Goal: Find contact information: Find contact information

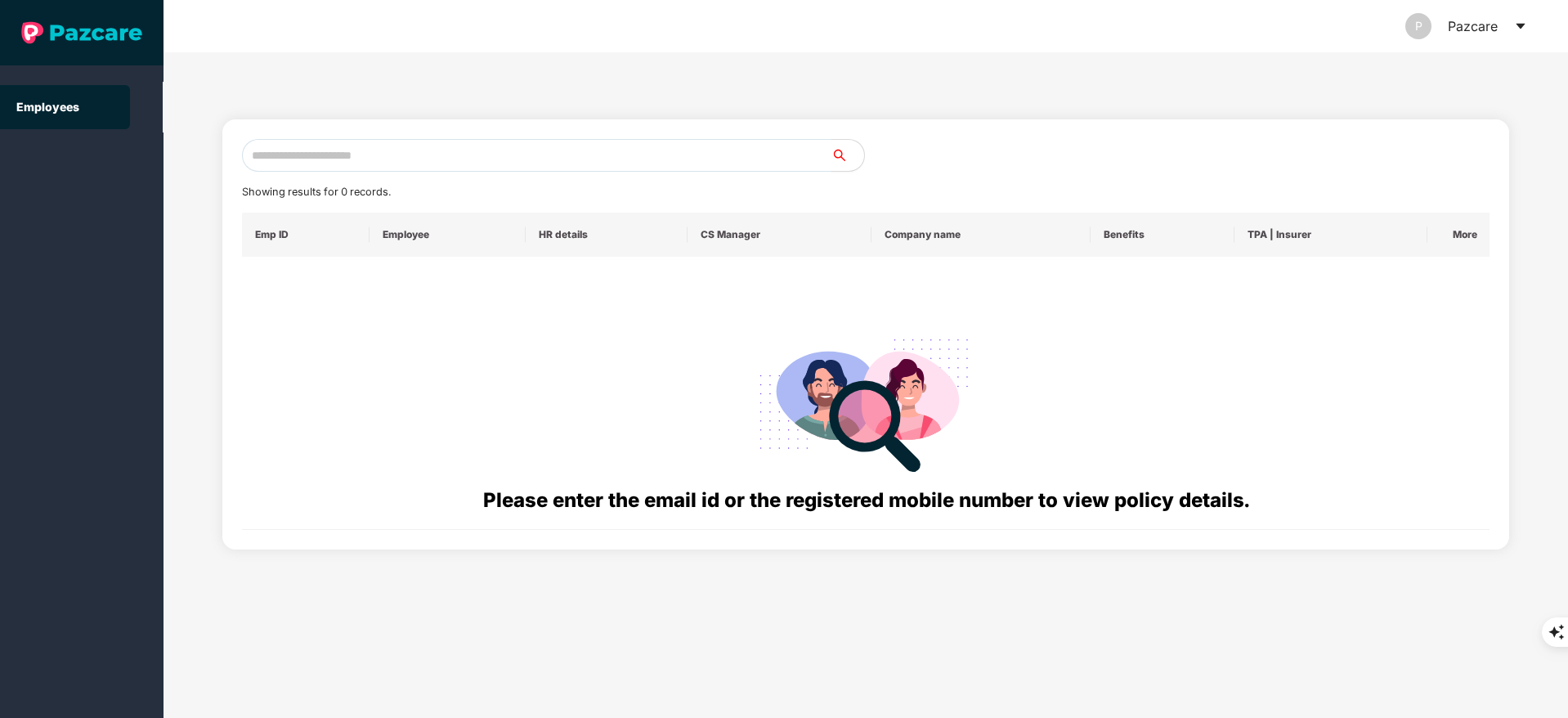
click at [313, 145] on input "text" at bounding box center [536, 155] width 589 height 33
paste input "**********"
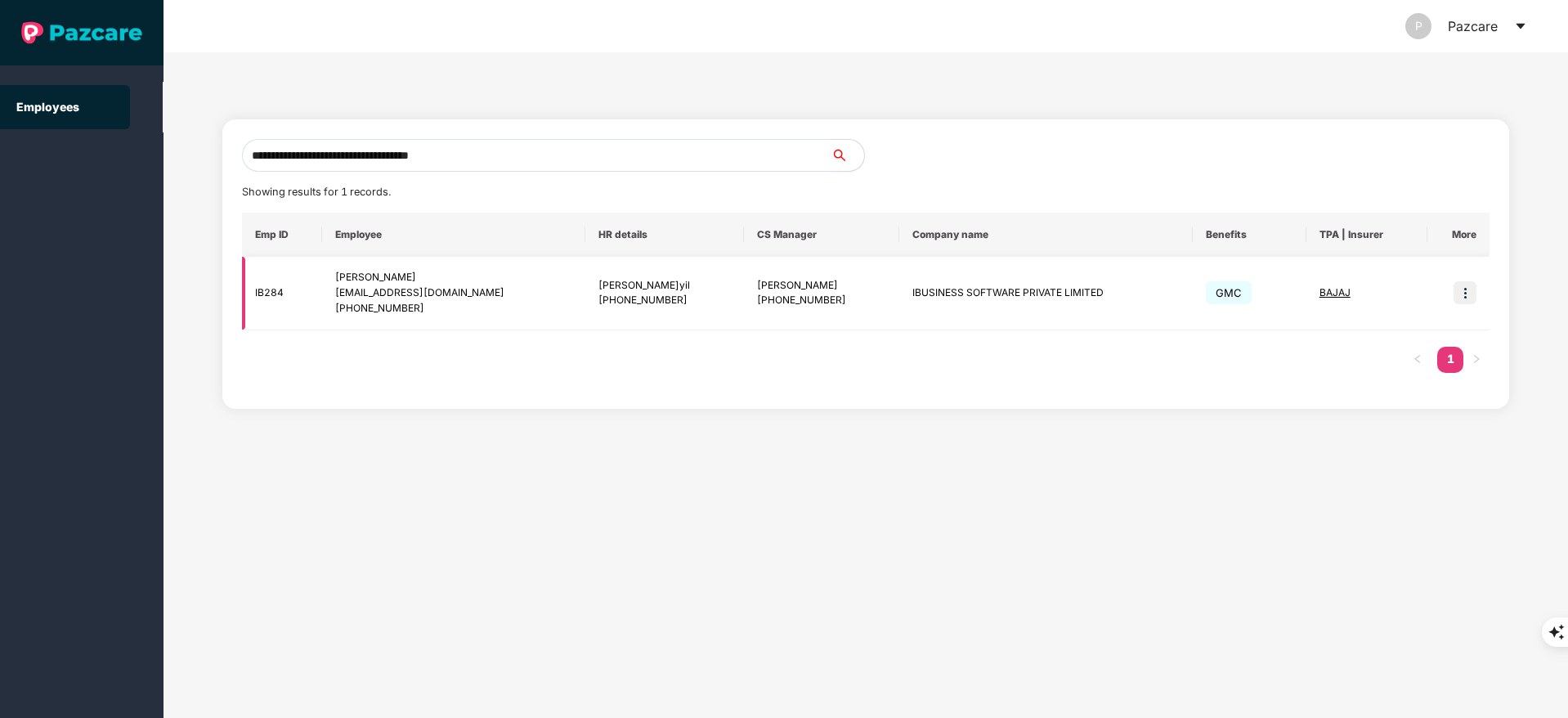
type input "**********"
click at [1468, 291] on img at bounding box center [1466, 293] width 23 height 23
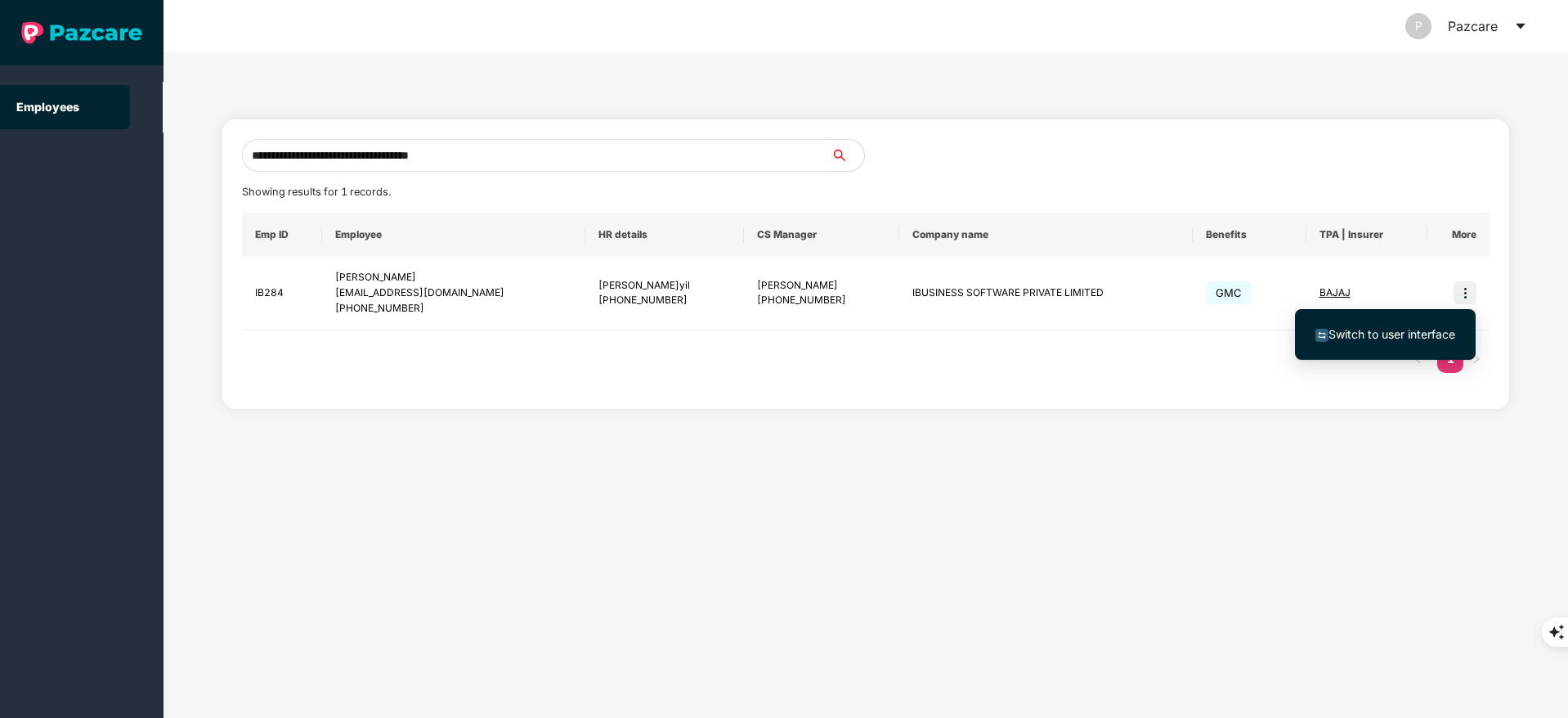
click at [1432, 326] on span "Switch to user interface" at bounding box center [1385, 334] width 140 height 18
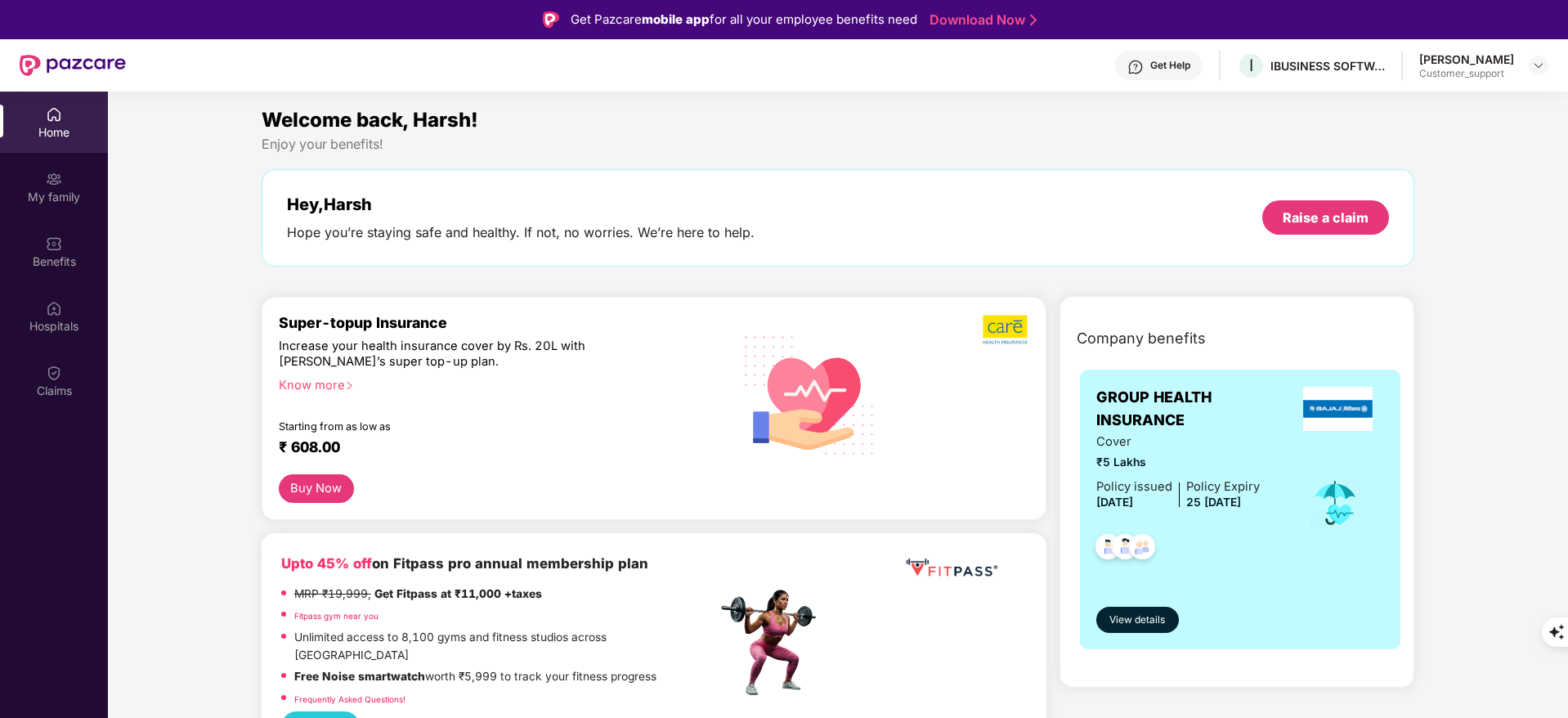
click at [60, 348] on div "Home My family Benefits Hospitals Claims" at bounding box center [54, 253] width 108 height 323
click at [55, 326] on div "Hospitals" at bounding box center [54, 326] width 108 height 16
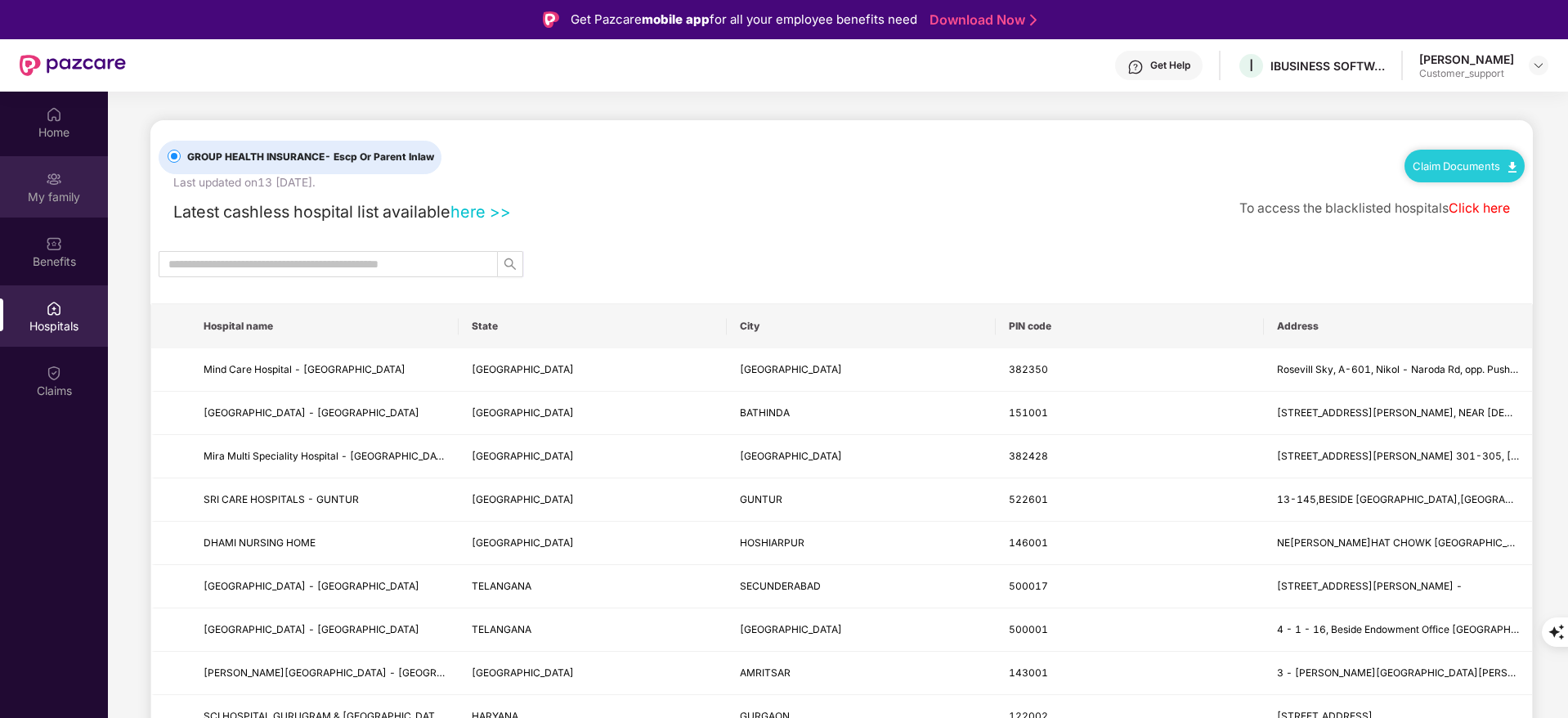
click at [64, 206] on div "My family" at bounding box center [54, 187] width 108 height 62
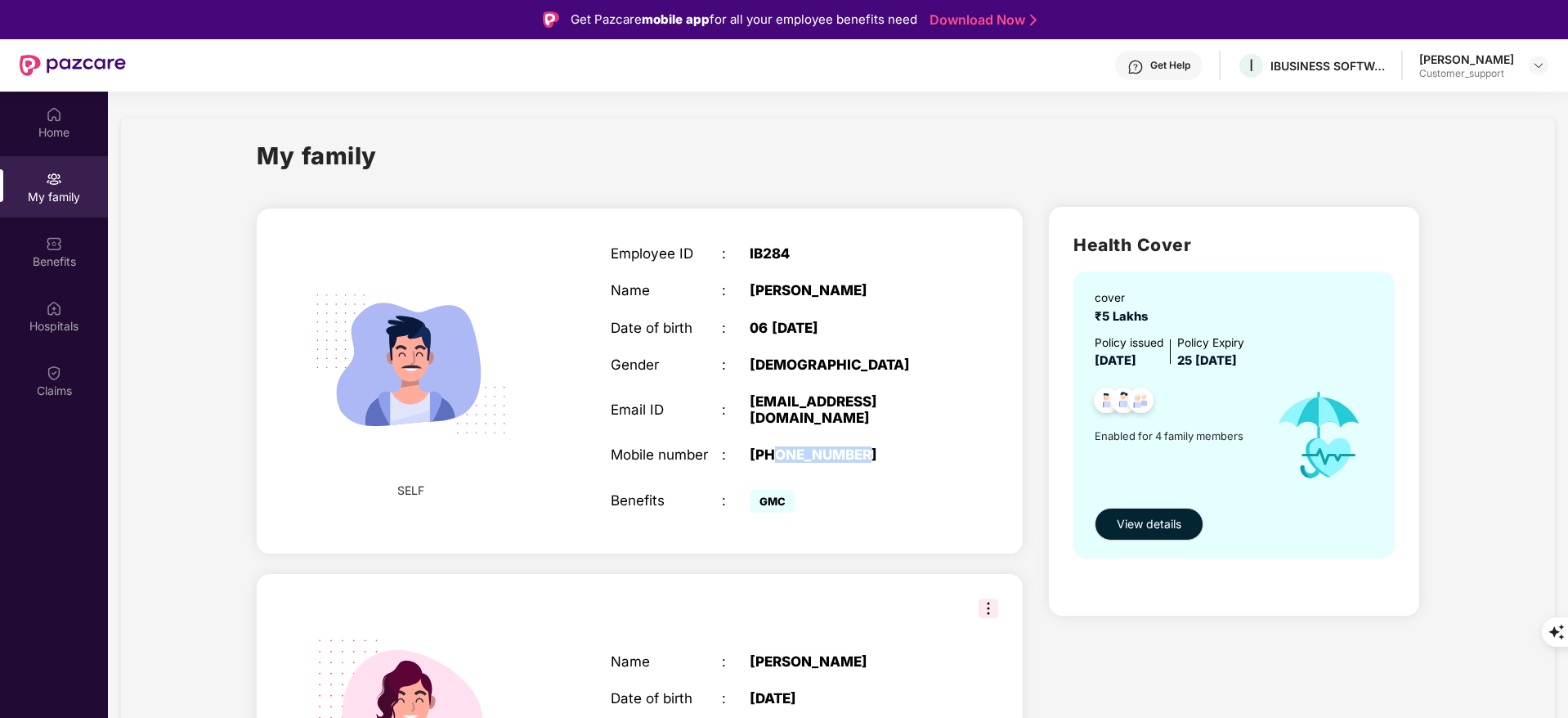
drag, startPoint x: 778, startPoint y: 455, endPoint x: 886, endPoint y: 456, distance: 108.0
click at [886, 456] on div "[PHONE_NUMBER]" at bounding box center [848, 455] width 195 height 16
copy div "8960063114"
click at [41, 321] on div "Hospitals" at bounding box center [54, 326] width 108 height 16
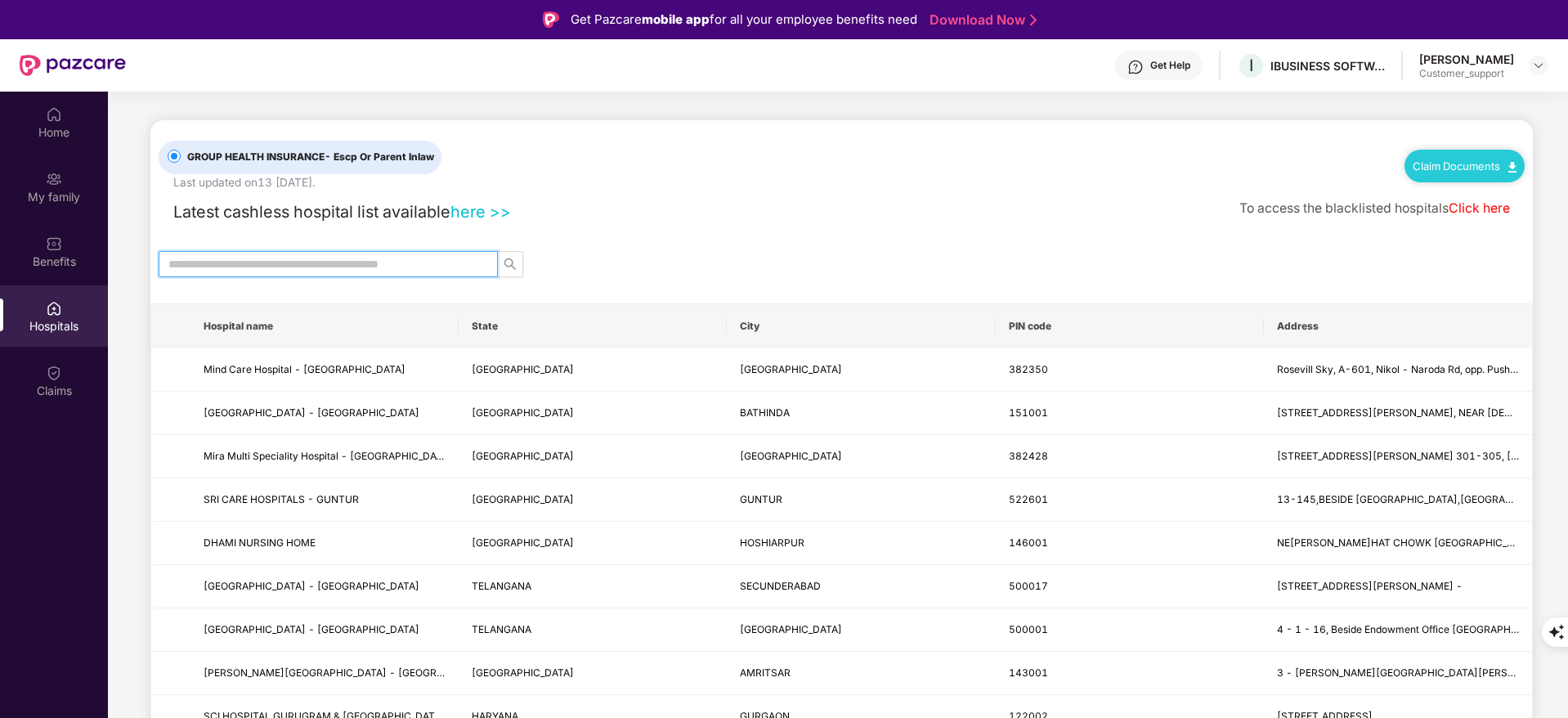
click at [236, 257] on input "text" at bounding box center [322, 264] width 306 height 18
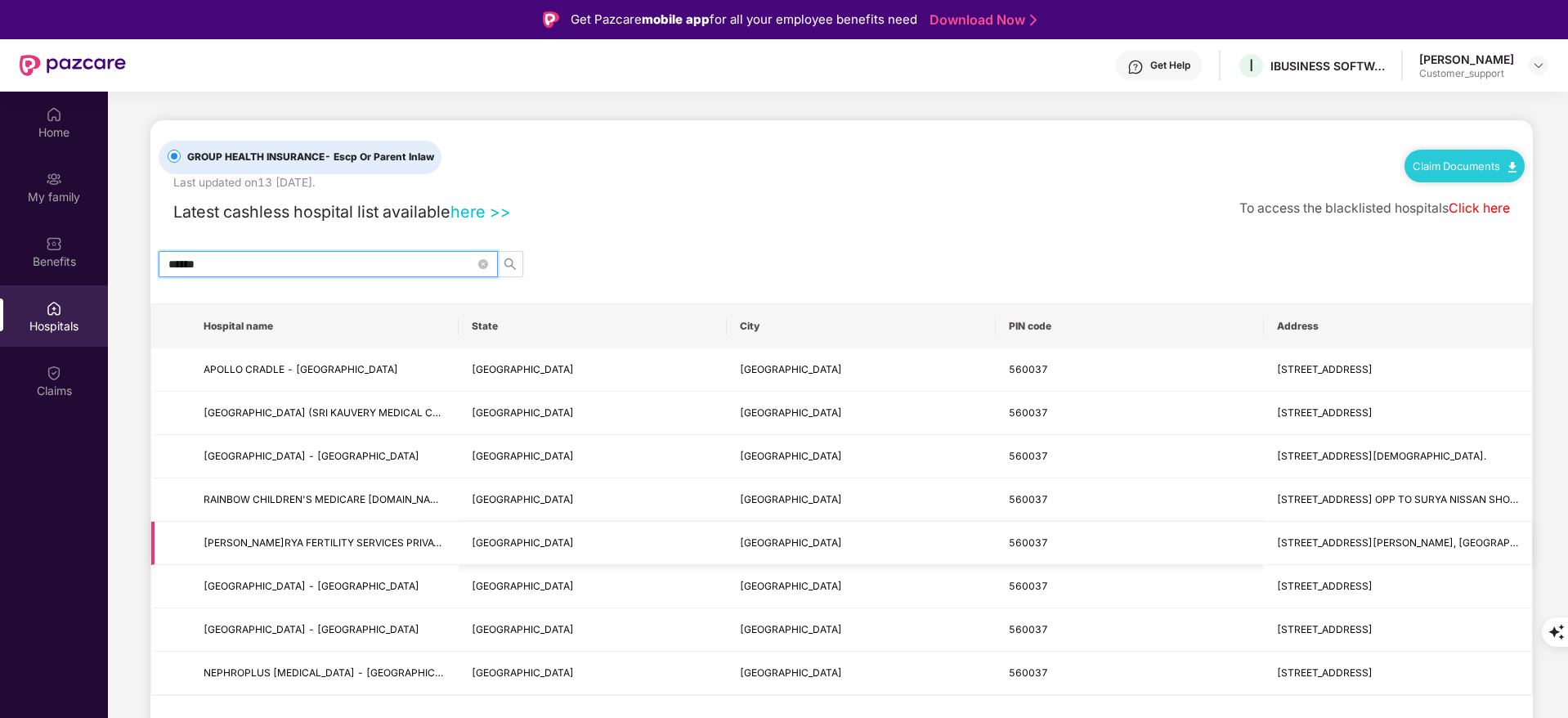
scroll to position [92, 0]
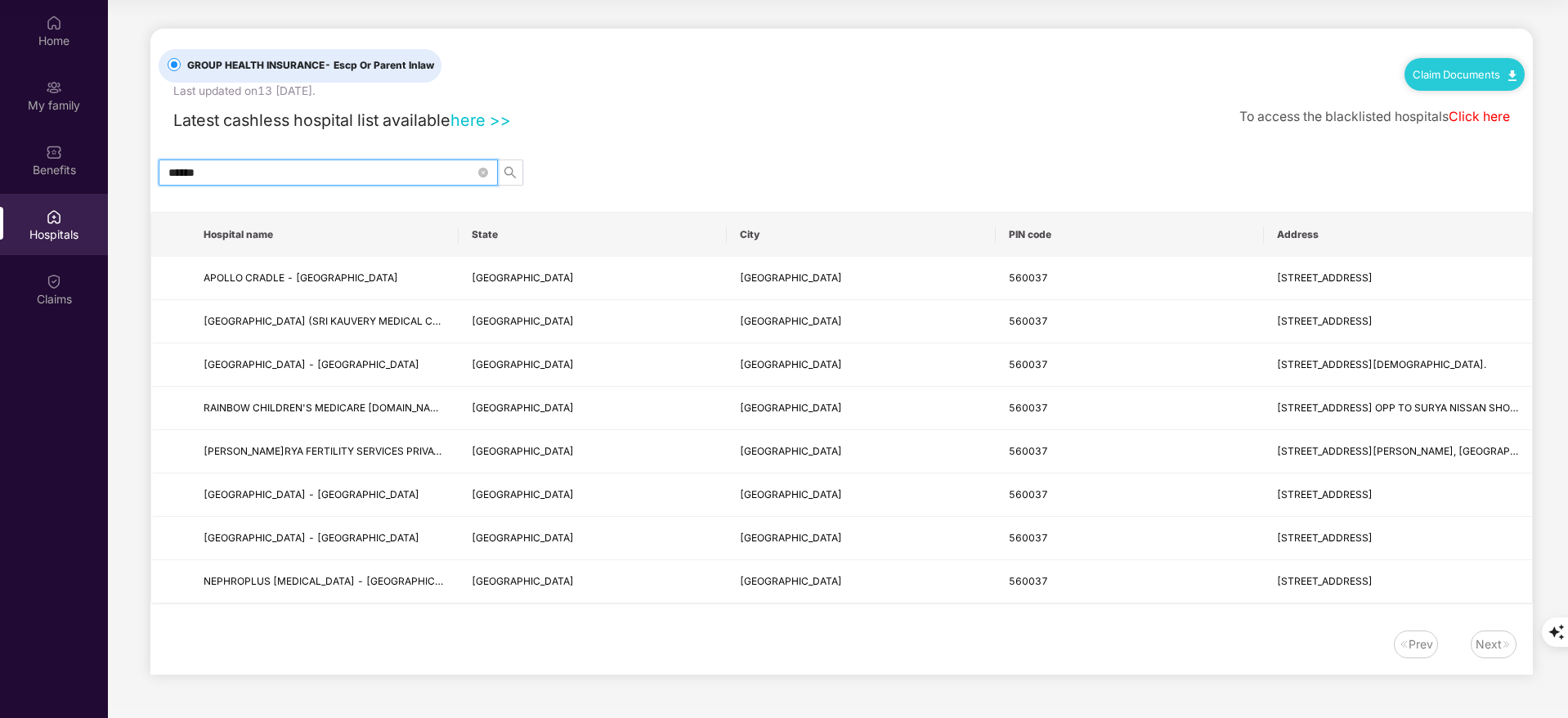
type input "******"
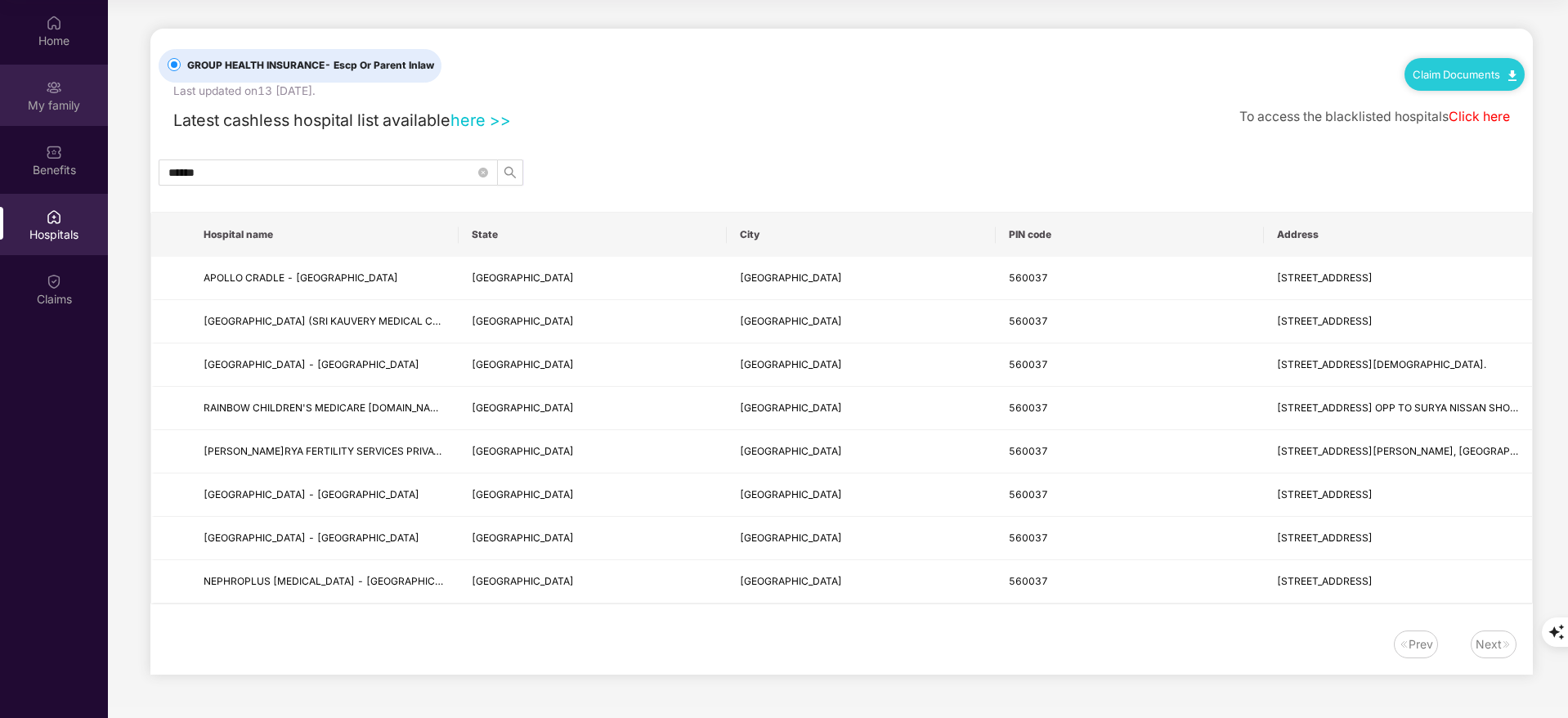
click at [96, 99] on div "My family" at bounding box center [54, 105] width 108 height 16
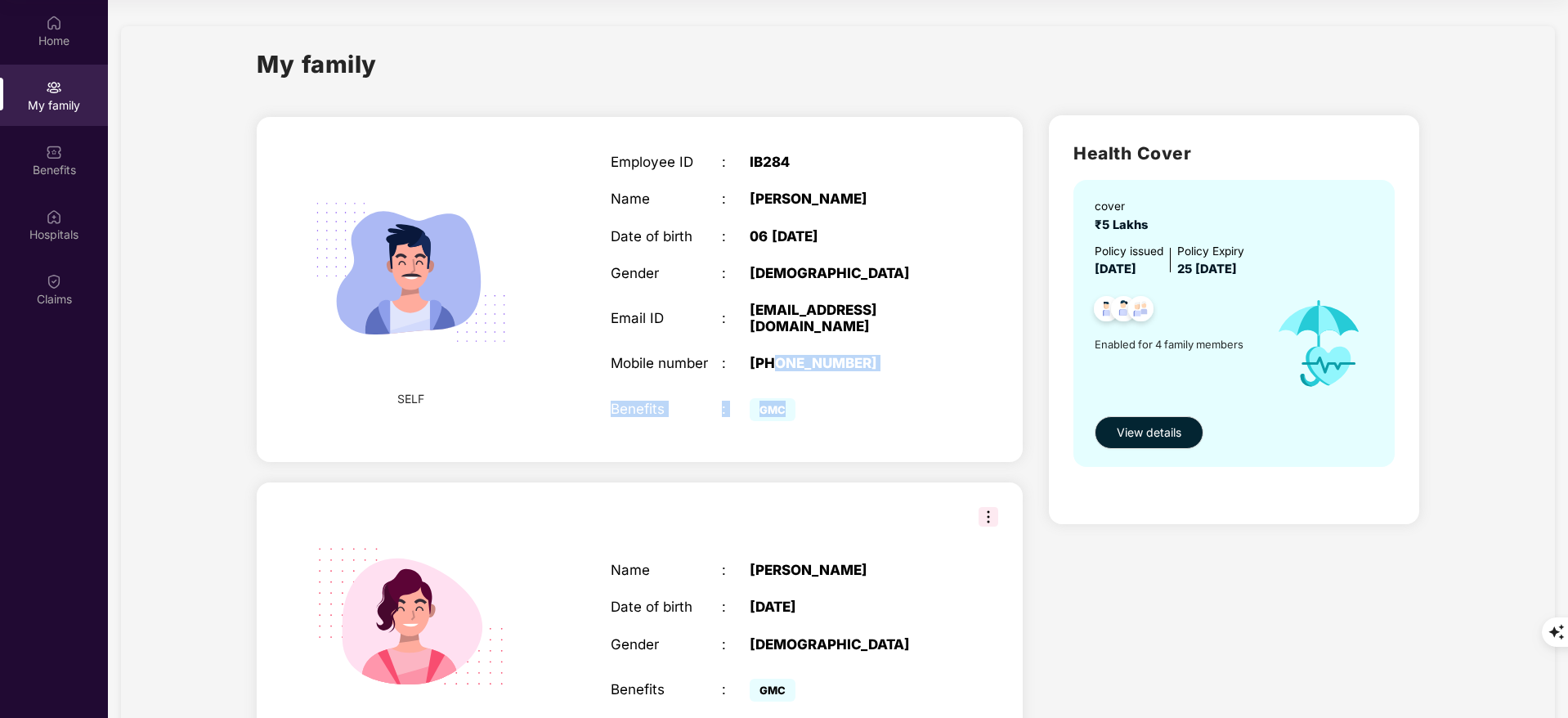
drag, startPoint x: 775, startPoint y: 359, endPoint x: 878, endPoint y: 377, distance: 104.6
click at [878, 377] on div "Employee ID : IB284 Name : [PERSON_NAME] Date of birth : 06 [DEMOGRAPHIC_DATA]n…" at bounding box center [777, 289] width 367 height 312
click at [868, 370] on div "[PHONE_NUMBER]" at bounding box center [848, 362] width 195 height 16
drag, startPoint x: 781, startPoint y: 363, endPoint x: 877, endPoint y: 365, distance: 96.0
click at [877, 365] on div "[PHONE_NUMBER]" at bounding box center [848, 362] width 195 height 16
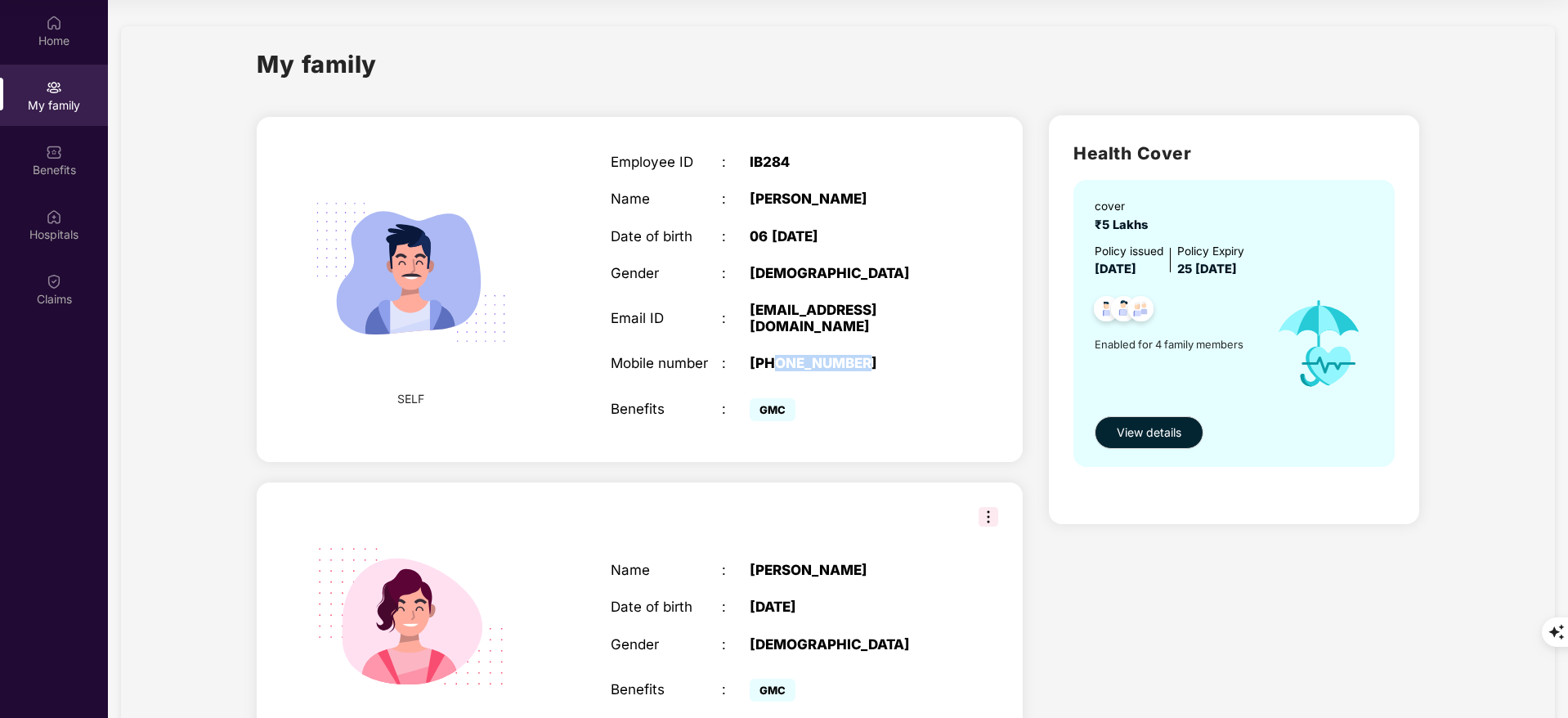
copy div "8960063114"
click at [99, 172] on div "Benefits" at bounding box center [54, 170] width 108 height 16
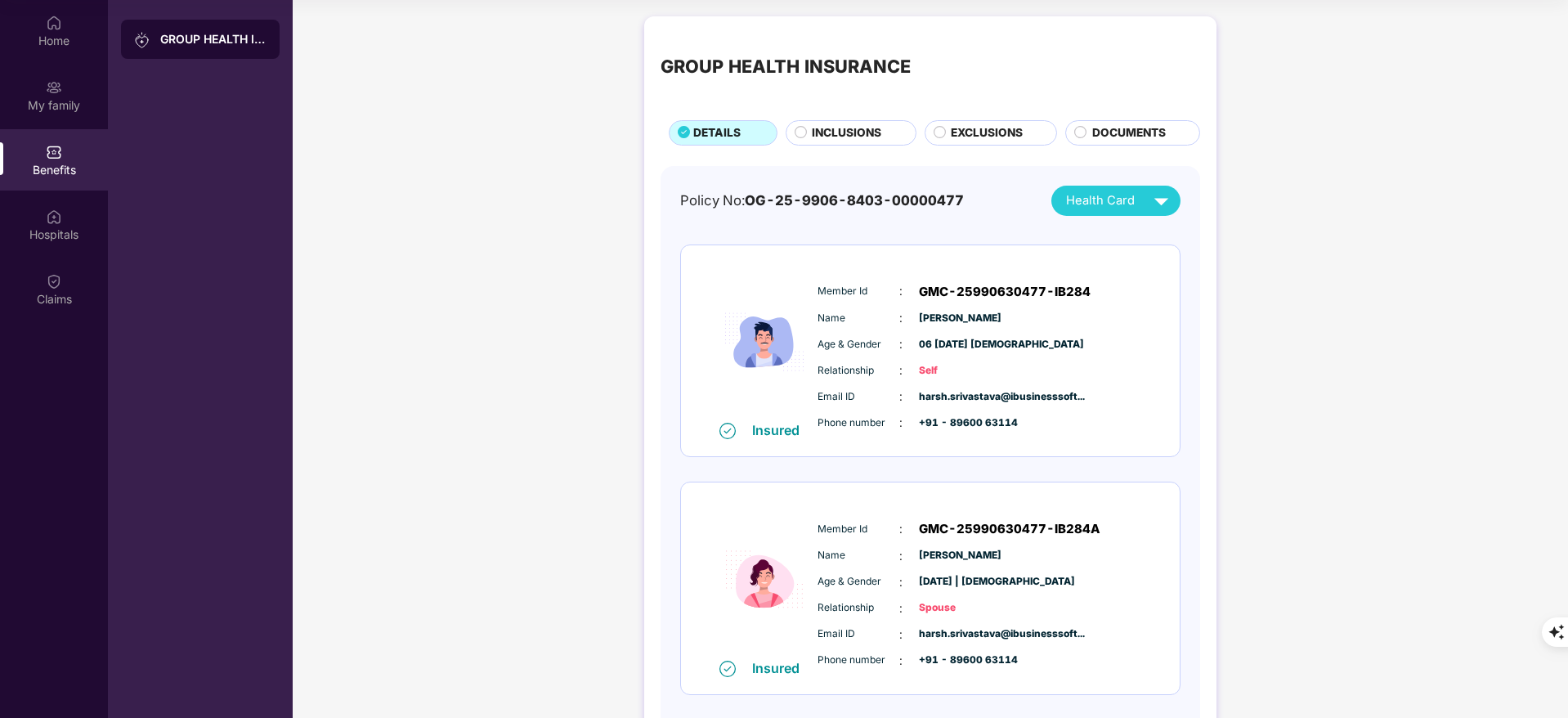
click at [821, 135] on span "INCLUSIONS" at bounding box center [847, 133] width 69 height 18
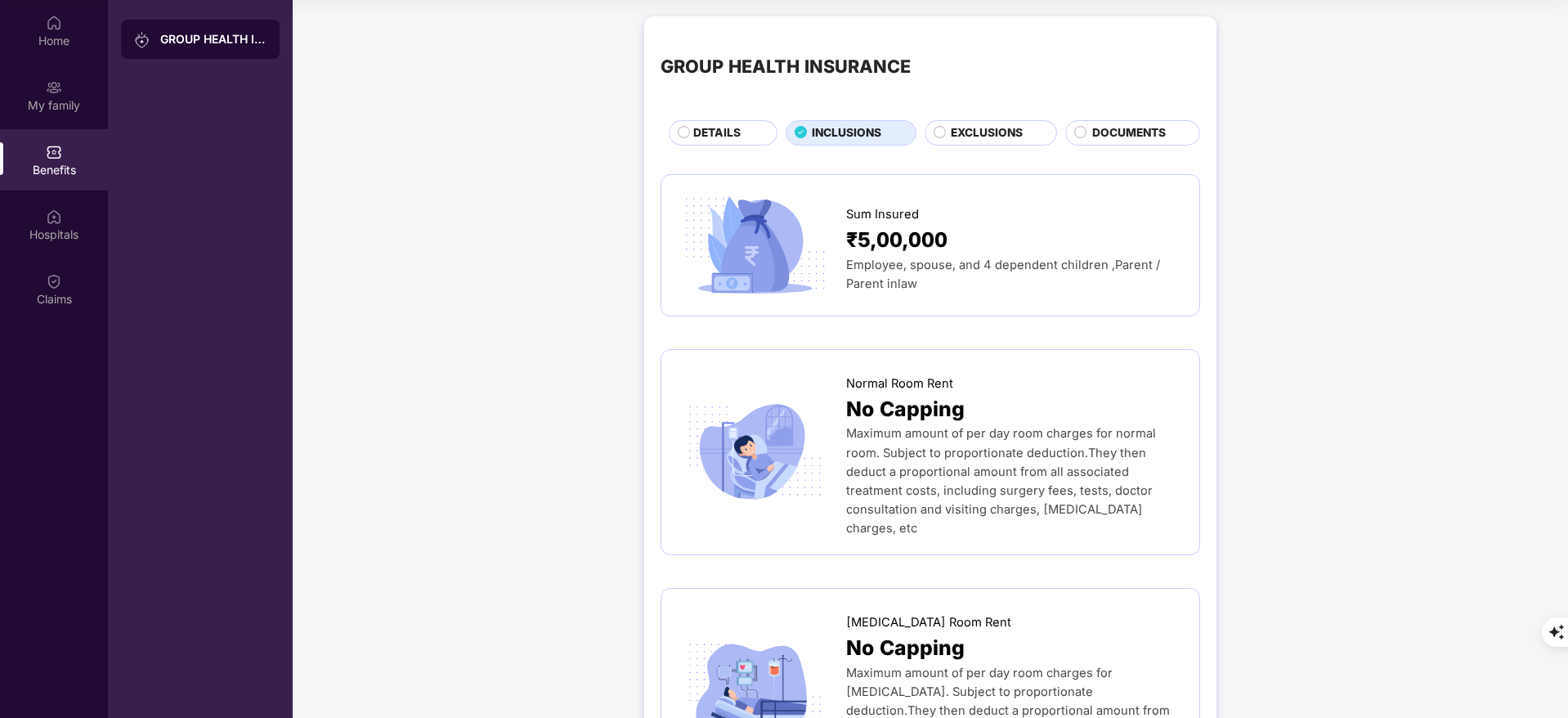
click at [992, 124] on span "EXCLUSIONS" at bounding box center [986, 133] width 72 height 18
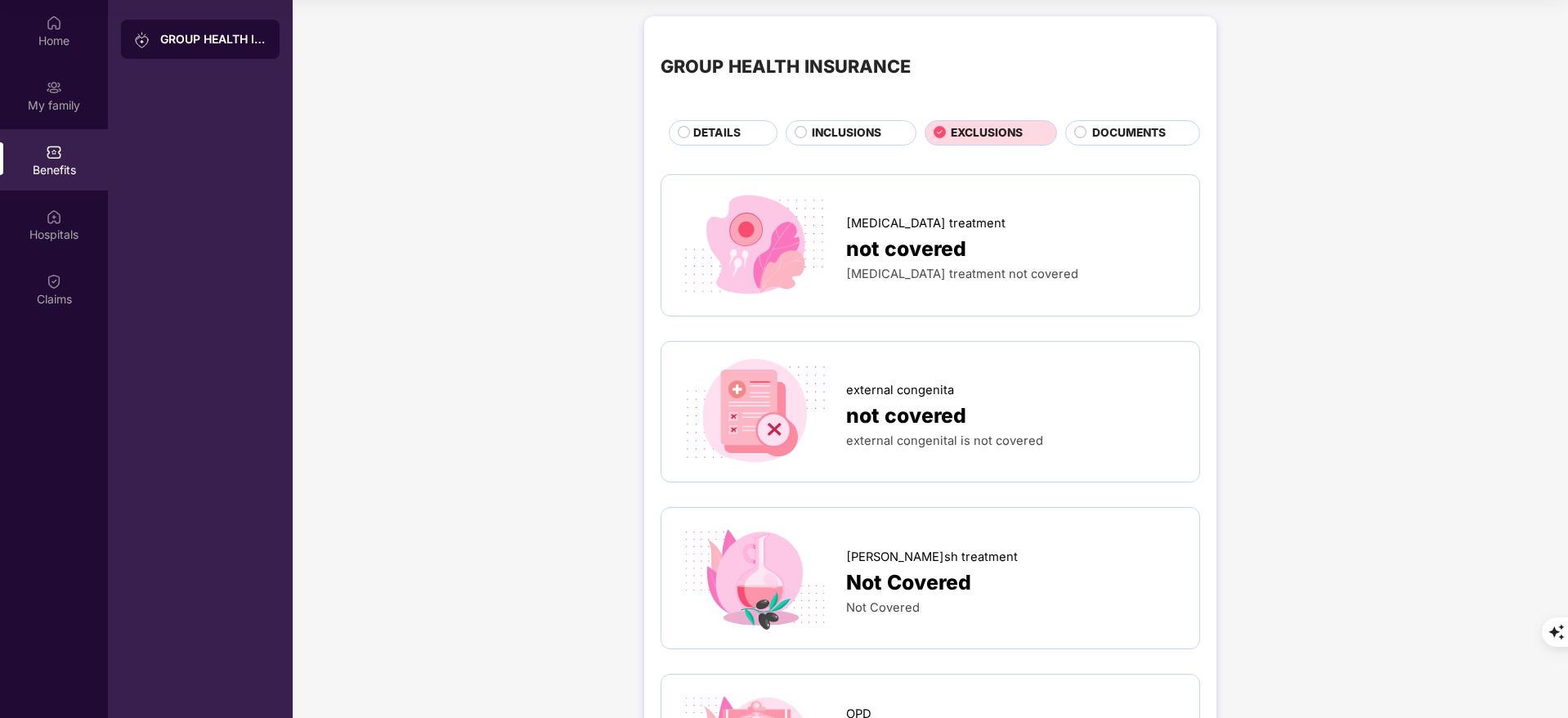
click at [842, 138] on span "INCLUSIONS" at bounding box center [847, 133] width 69 height 18
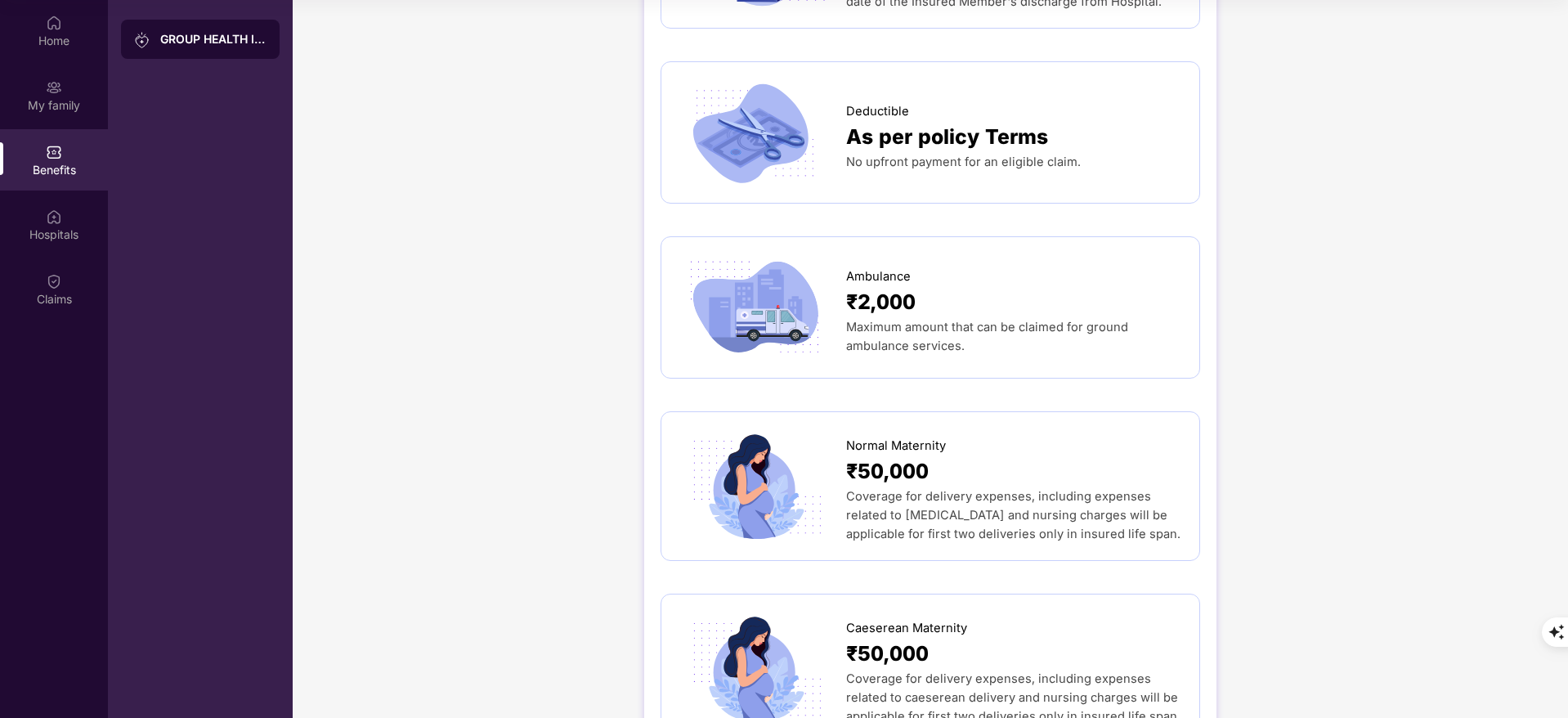
scroll to position [1460, 0]
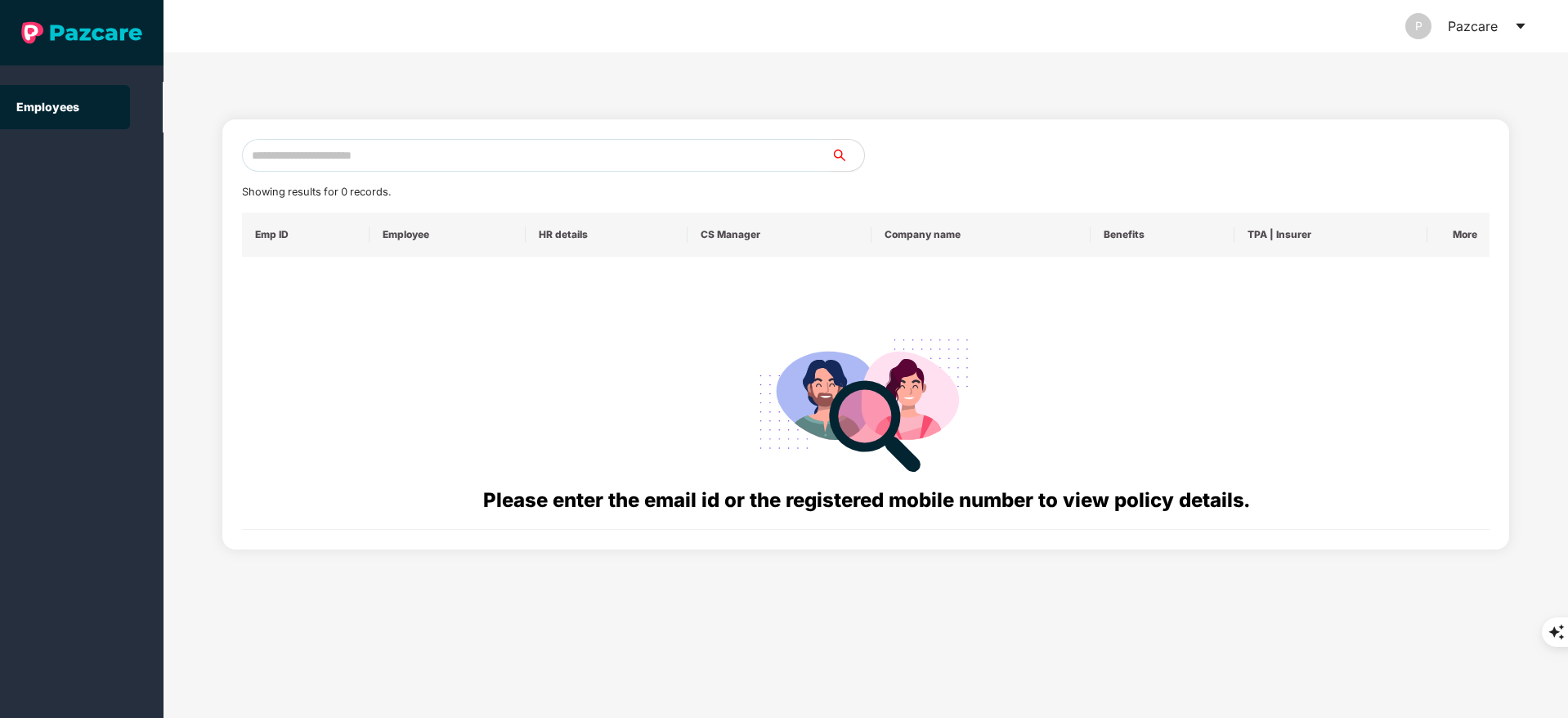
click at [316, 155] on input "text" at bounding box center [536, 155] width 589 height 33
paste input "**********"
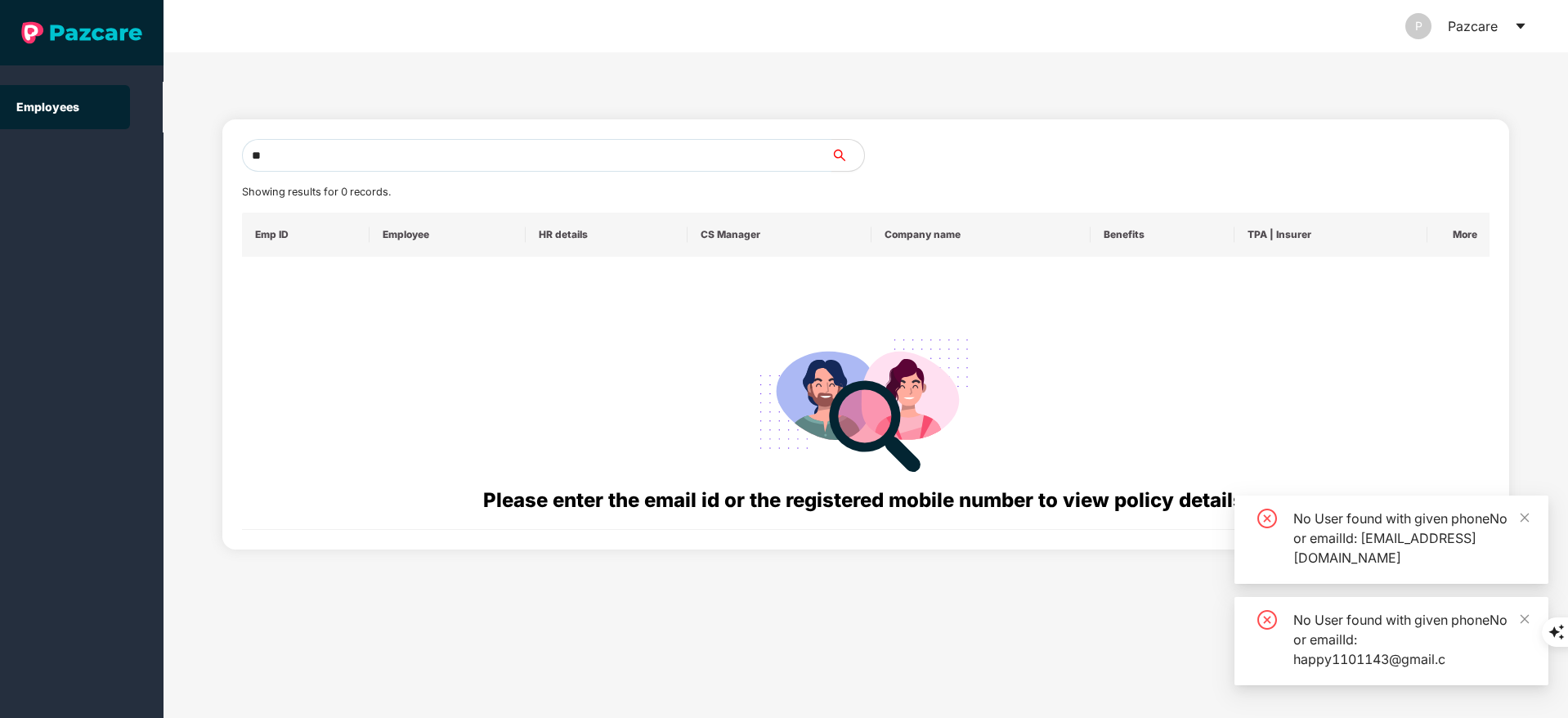
type input "*"
paste input "**********"
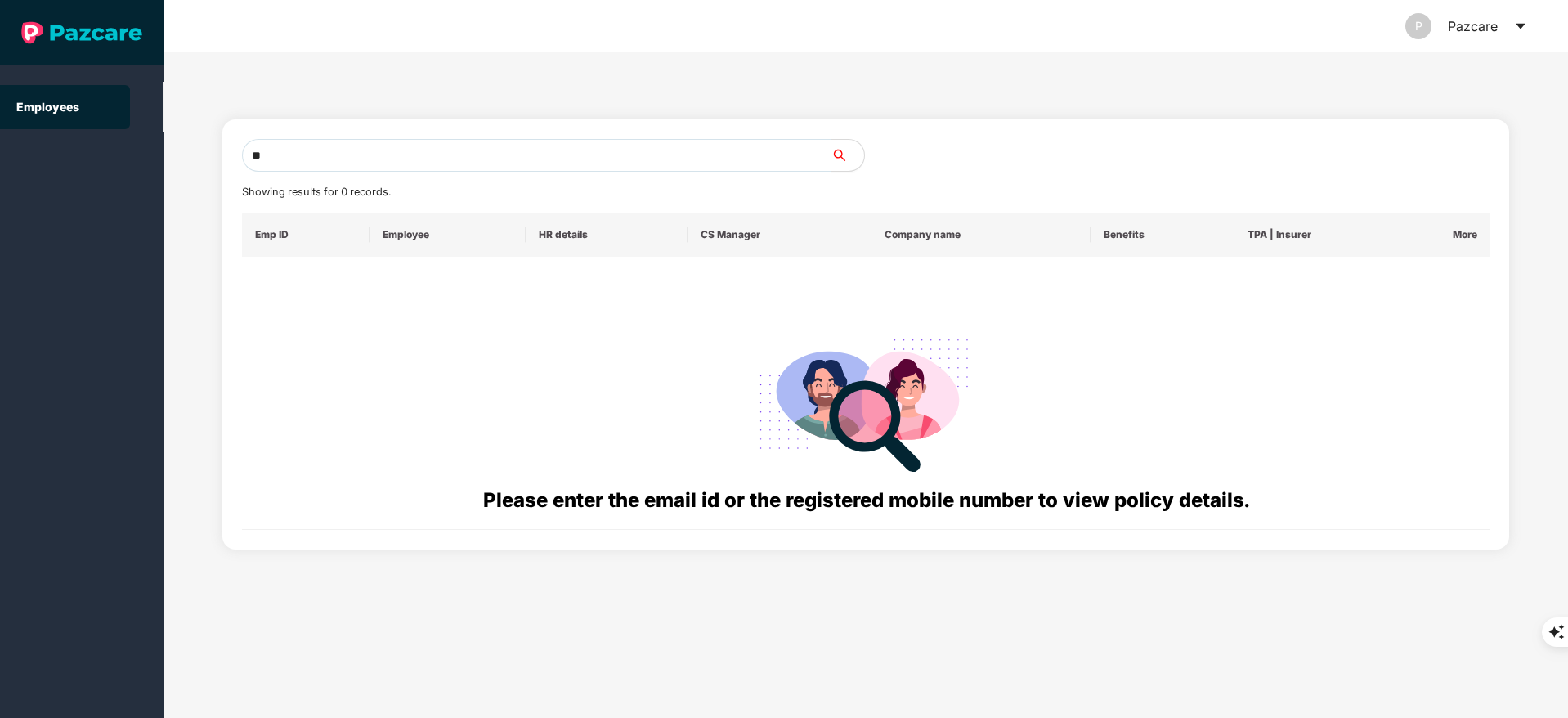
type input "*"
paste input "**********"
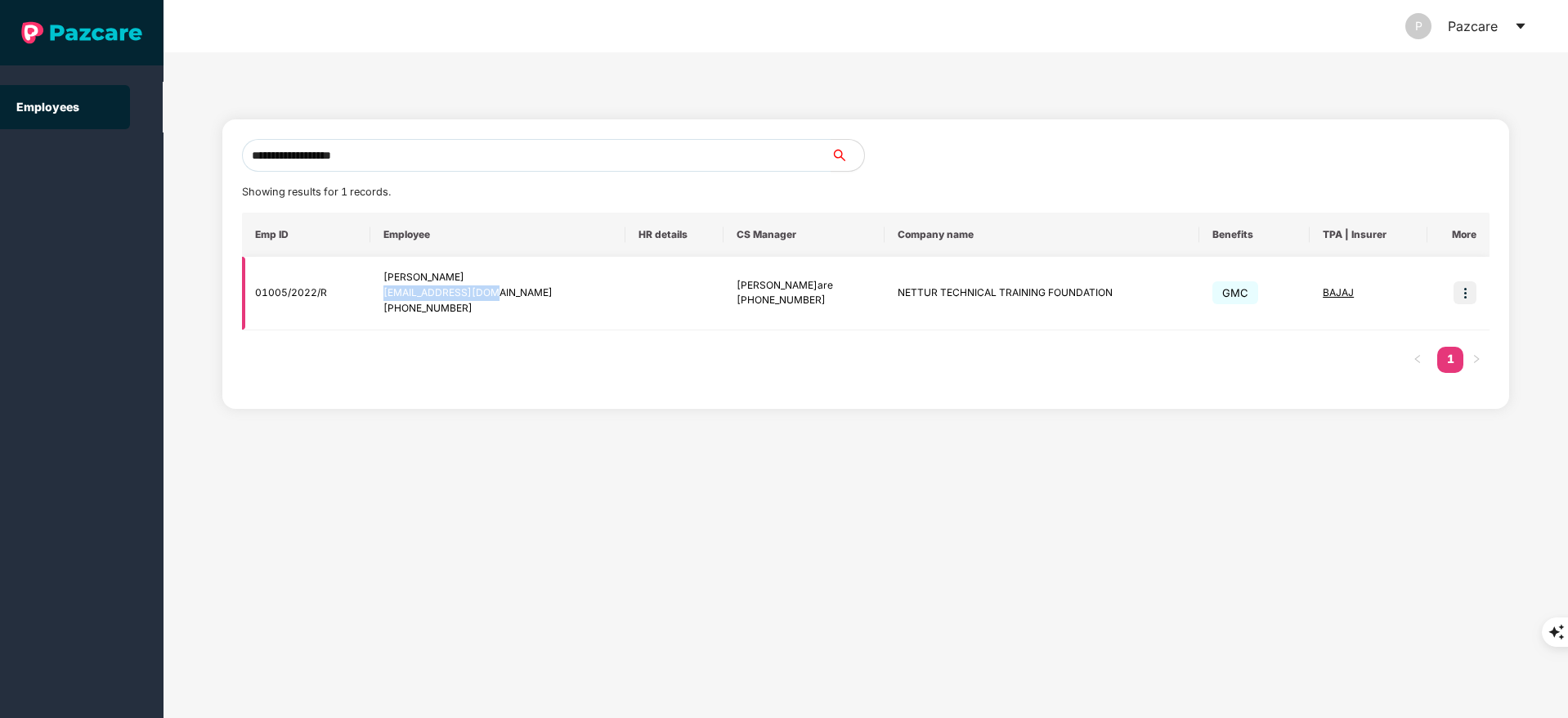
drag, startPoint x: 392, startPoint y: 295, endPoint x: 501, endPoint y: 293, distance: 109.0
click at [501, 293] on div "[EMAIL_ADDRESS][DOMAIN_NAME]" at bounding box center [498, 293] width 230 height 15
copy div "[EMAIL_ADDRESS][DOMAIN_NAME]"
drag, startPoint x: 409, startPoint y: 308, endPoint x: 474, endPoint y: 311, distance: 65.1
click at [474, 311] on div "[PHONE_NUMBER]" at bounding box center [498, 308] width 230 height 15
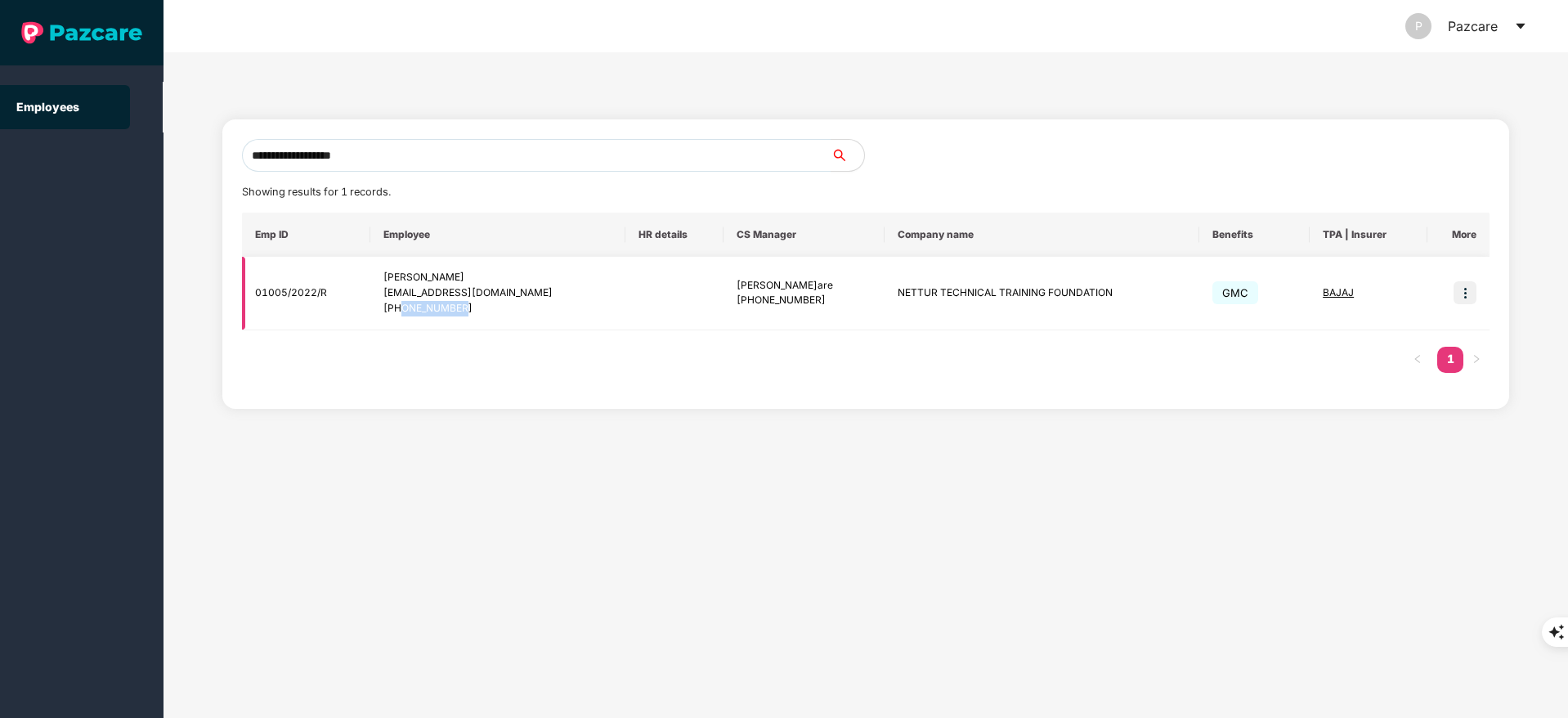
copy div "8975241070"
click at [387, 150] on input "**********" at bounding box center [536, 155] width 589 height 33
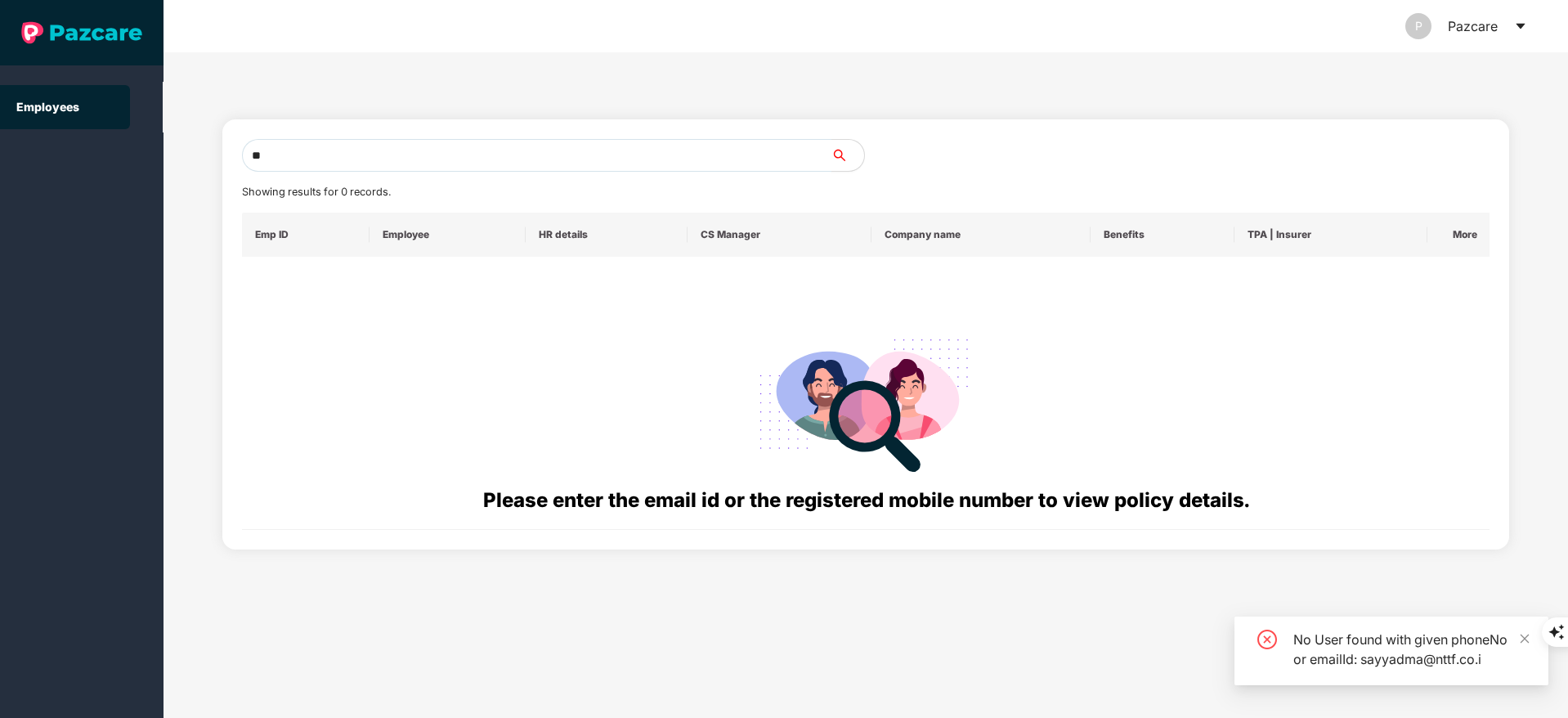
type input "*"
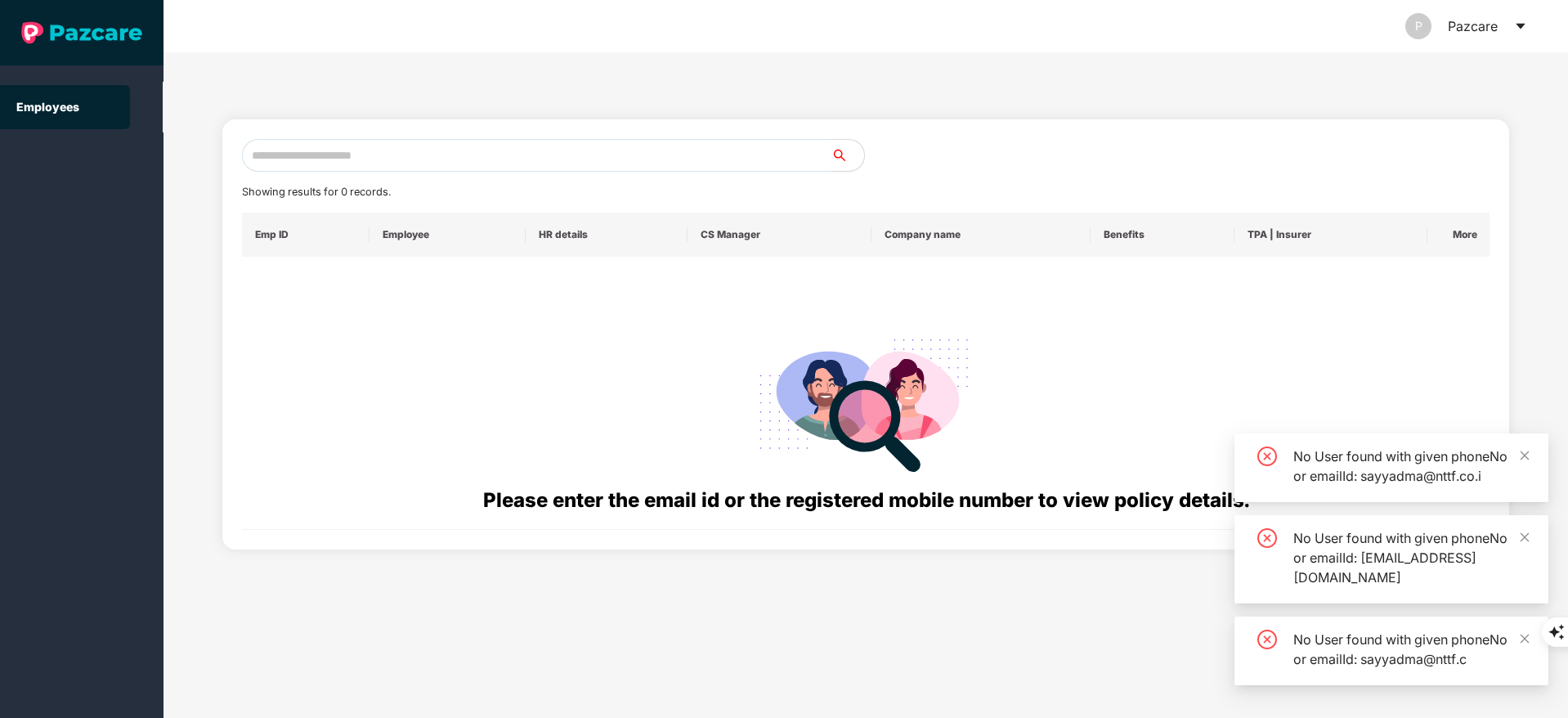
paste input "**********"
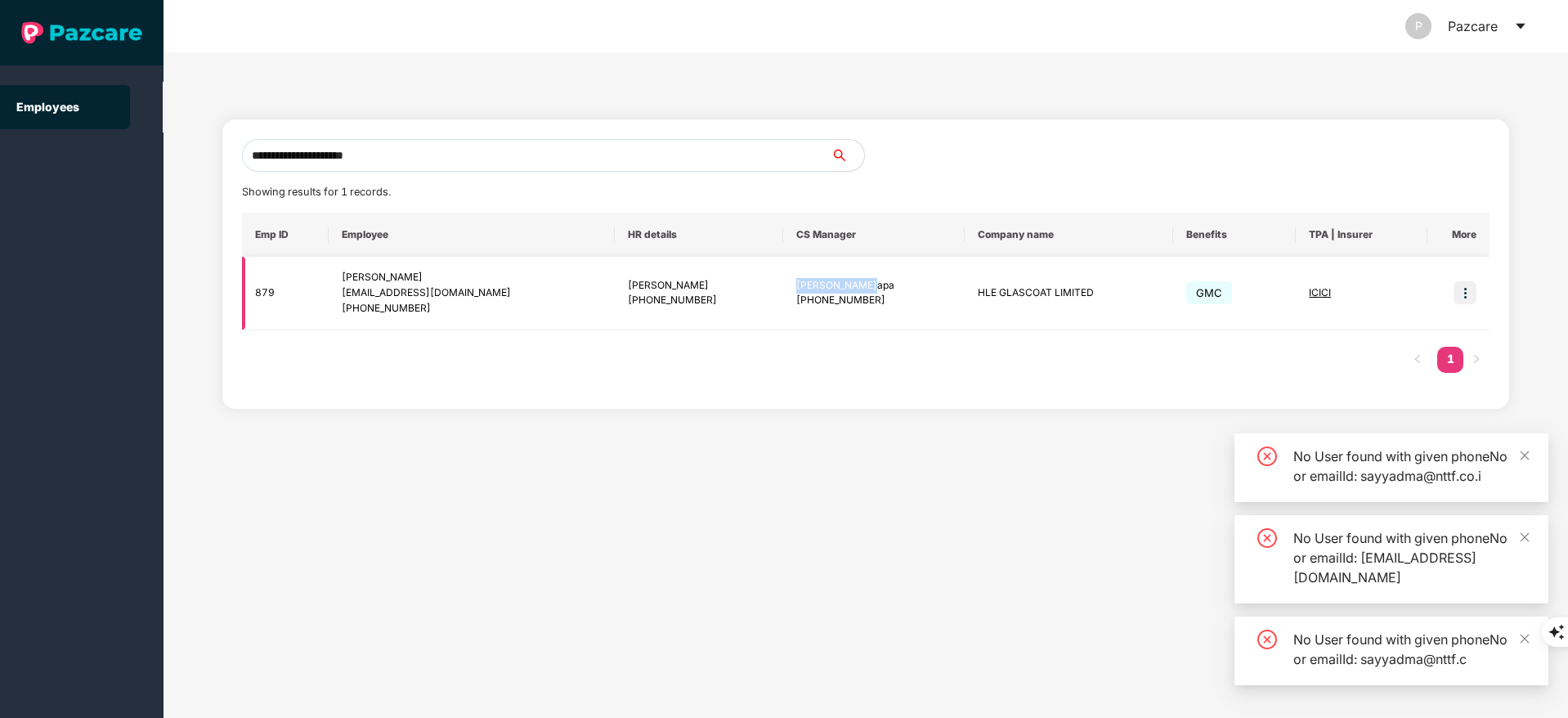
drag, startPoint x: 771, startPoint y: 285, endPoint x: 858, endPoint y: 276, distance: 87.5
click at [858, 276] on td "[PERSON_NAME]pa [PHONE_NUMBER]" at bounding box center [874, 294] width 181 height 73
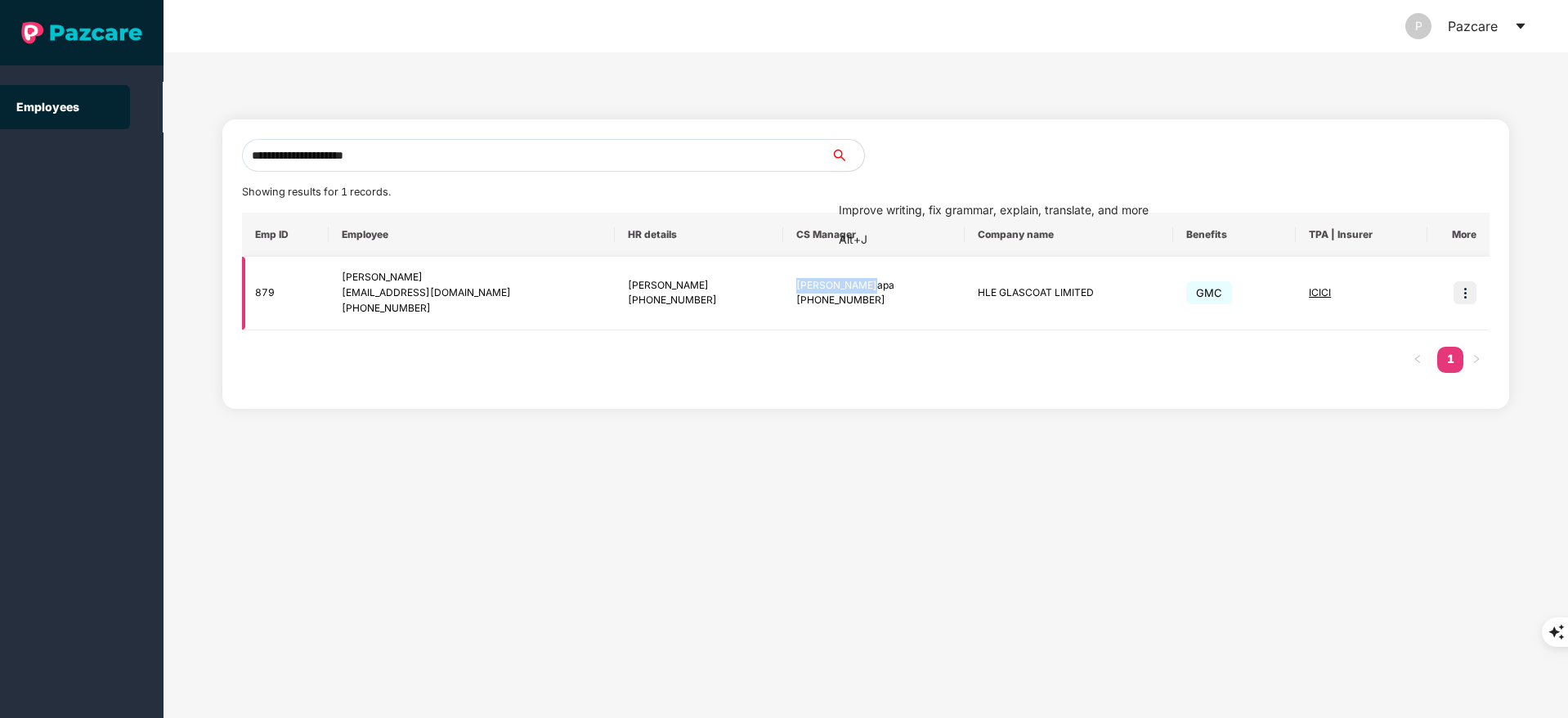
copy div "[PERSON_NAME]apa"
drag, startPoint x: 366, startPoint y: 305, endPoint x: 438, endPoint y: 306, distance: 72.0
click at [438, 306] on div "[PHONE_NUMBER]" at bounding box center [471, 308] width 259 height 15
copy div "8460331652"
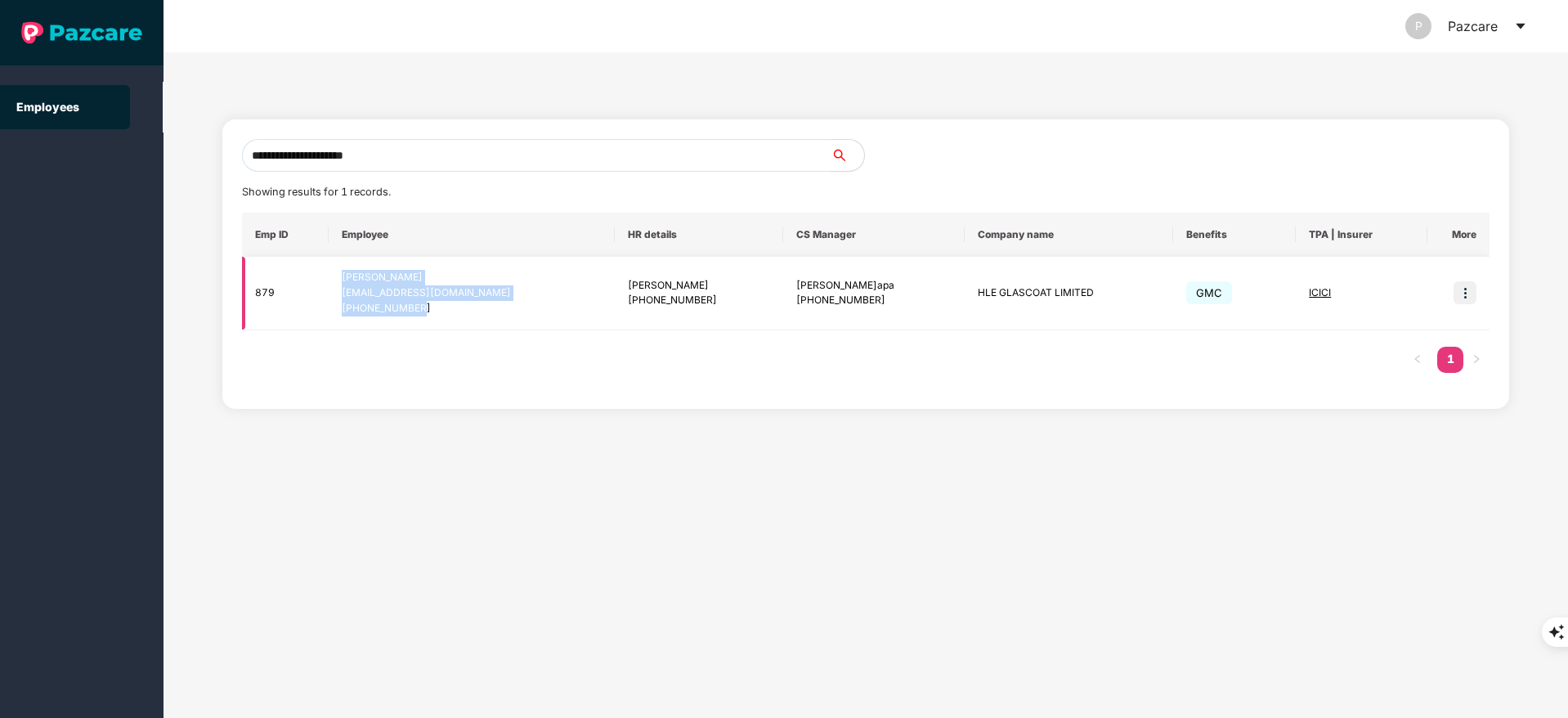
drag, startPoint x: 344, startPoint y: 270, endPoint x: 432, endPoint y: 311, distance: 97.1
click at [432, 311] on td "[PERSON_NAME] [EMAIL_ADDRESS][DOMAIN_NAME] [PHONE_NUMBER]" at bounding box center [471, 294] width 285 height 73
copy div "[PERSON_NAME] [EMAIL_ADDRESS][DOMAIN_NAME] [PHONE_NUMBER]"
drag, startPoint x: 943, startPoint y: 293, endPoint x: 1066, endPoint y: 307, distance: 123.8
click at [1066, 307] on td "HLE GLASCOAT LIMITED" at bounding box center [1069, 294] width 208 height 73
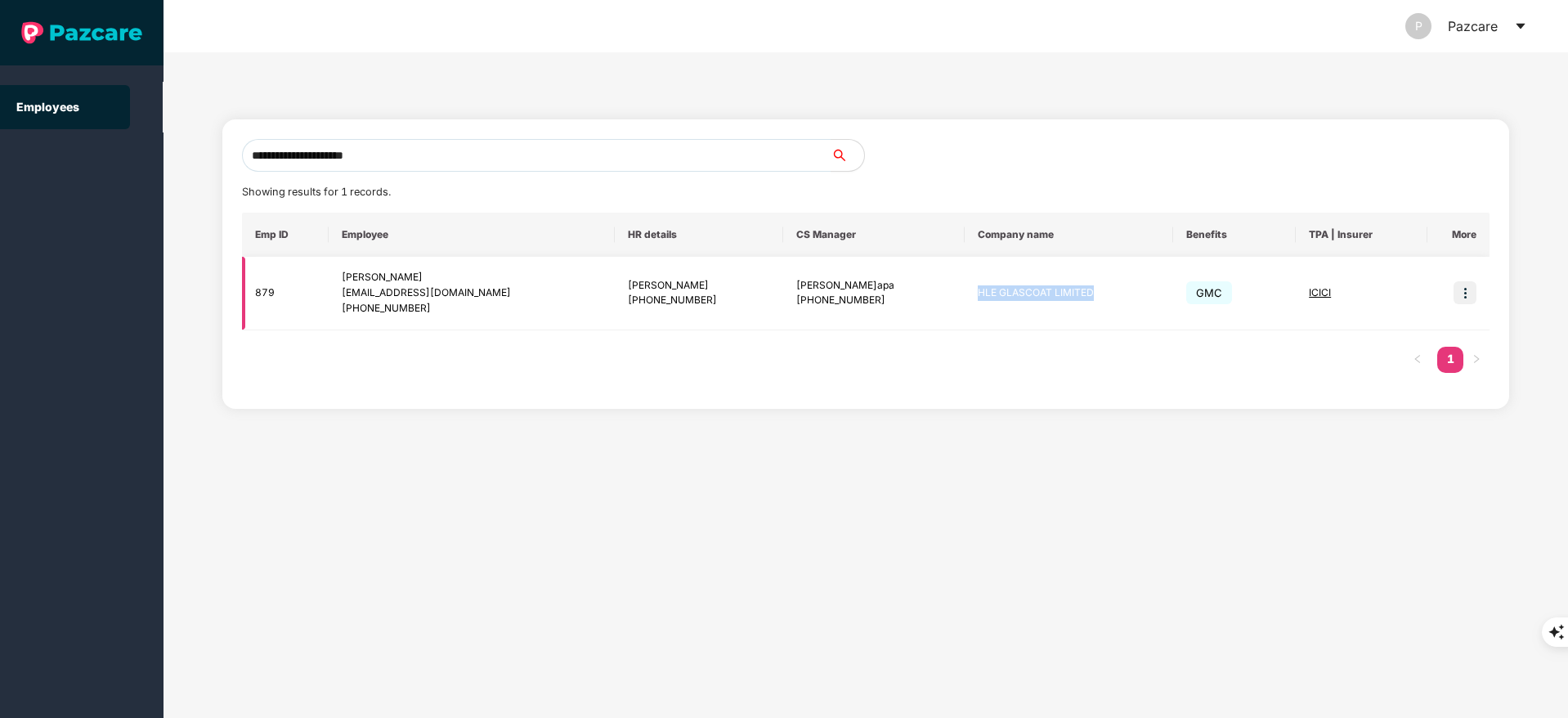
copy td "HLE GLASCOAT LIMITED"
click at [415, 141] on input "**********" at bounding box center [536, 155] width 589 height 33
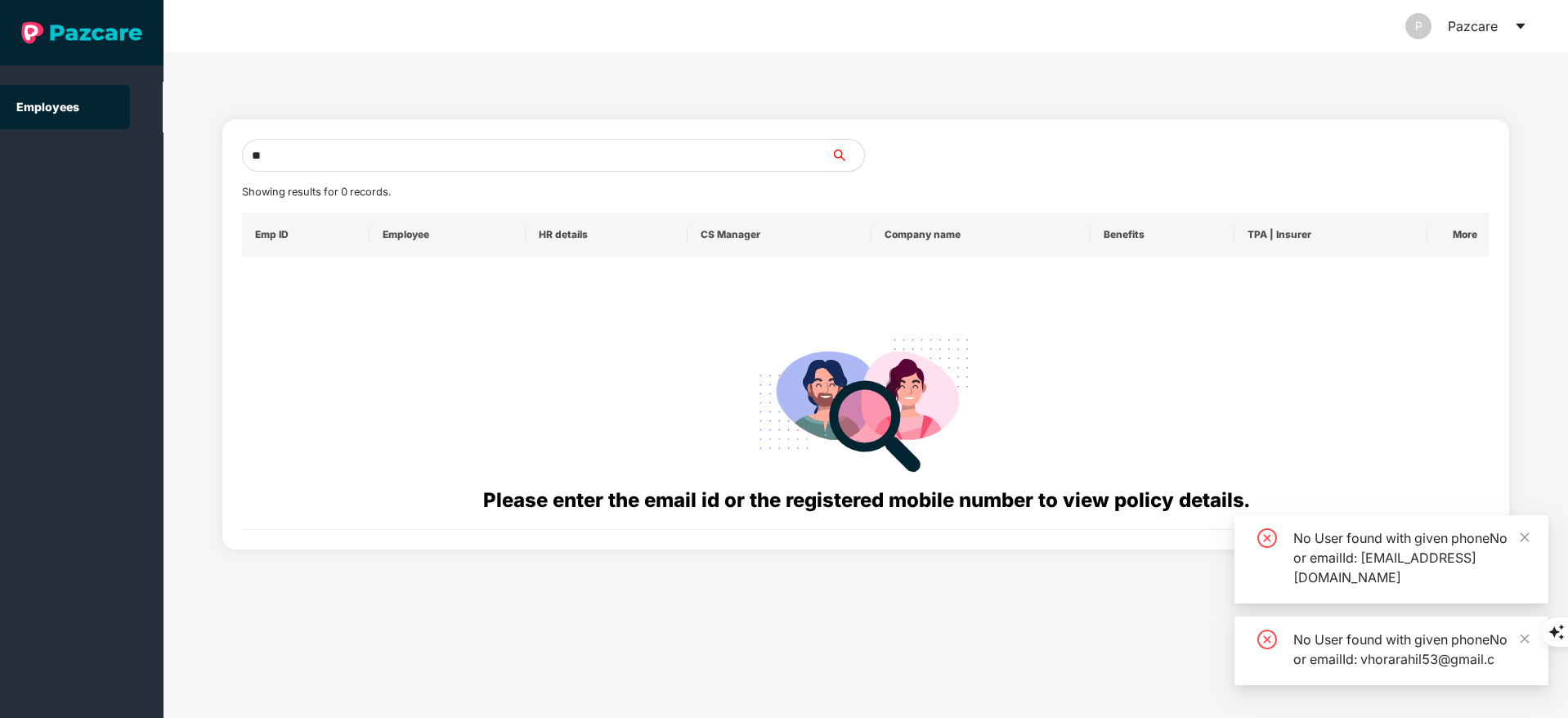
type input "*"
paste input "**********"
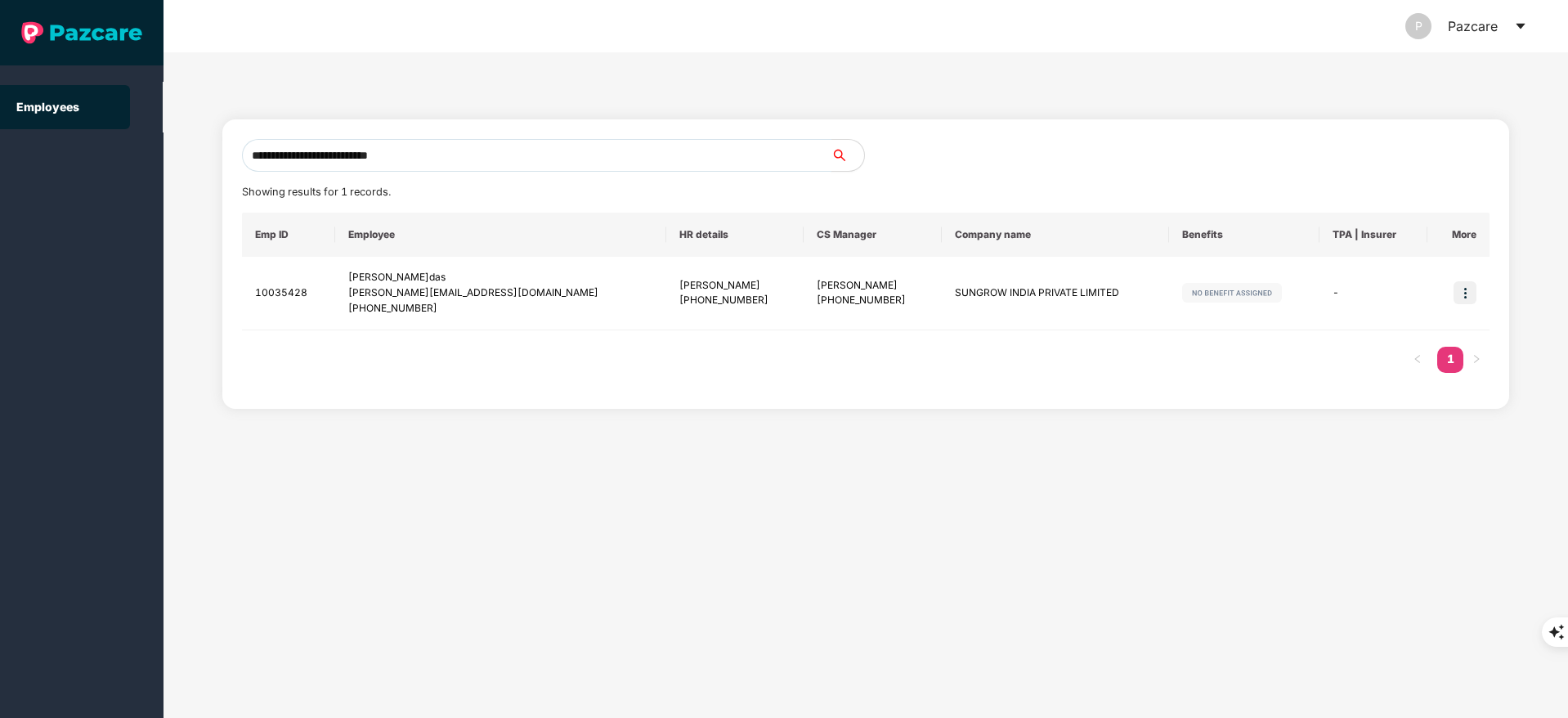
type input "**********"
